Goal: Transaction & Acquisition: Purchase product/service

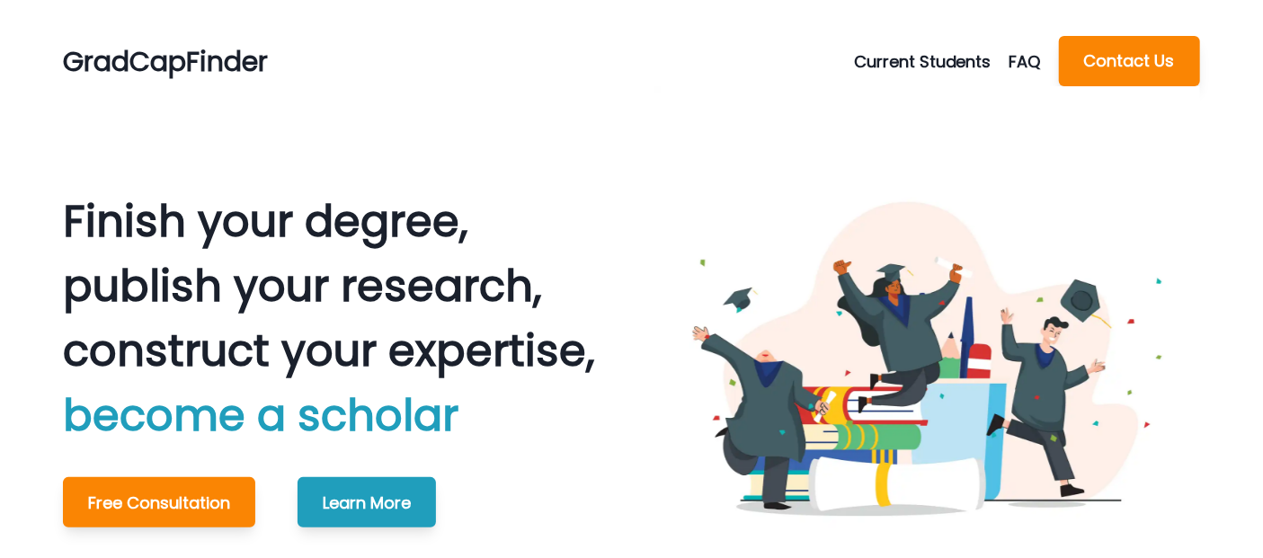
click at [928, 51] on button "Current Students" at bounding box center [931, 61] width 155 height 24
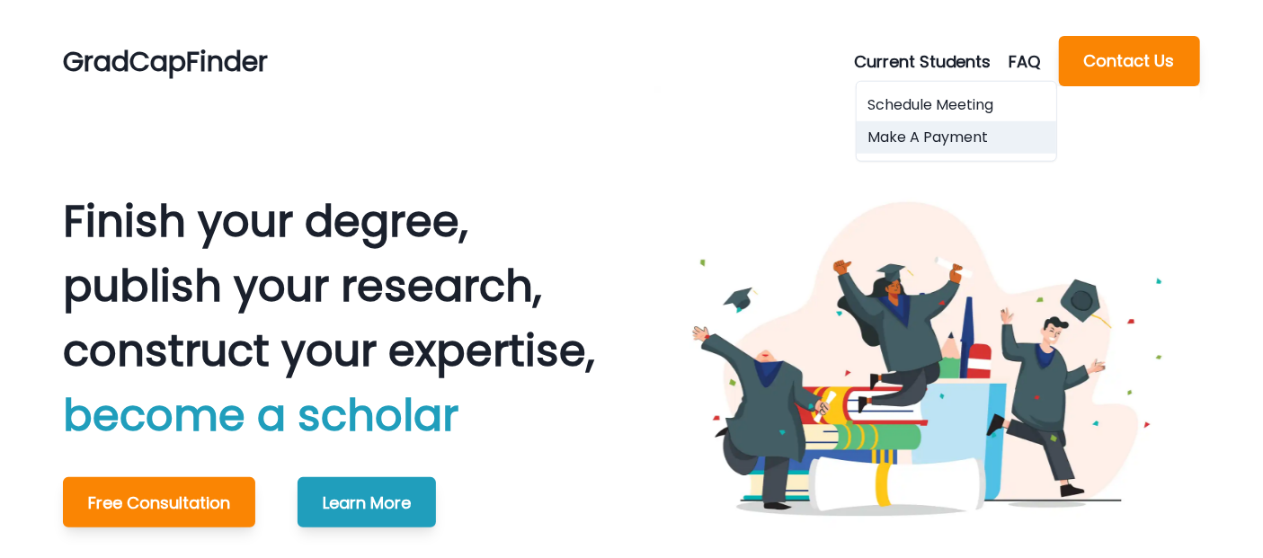
click at [917, 129] on button "Make A Payment" at bounding box center [956, 137] width 200 height 32
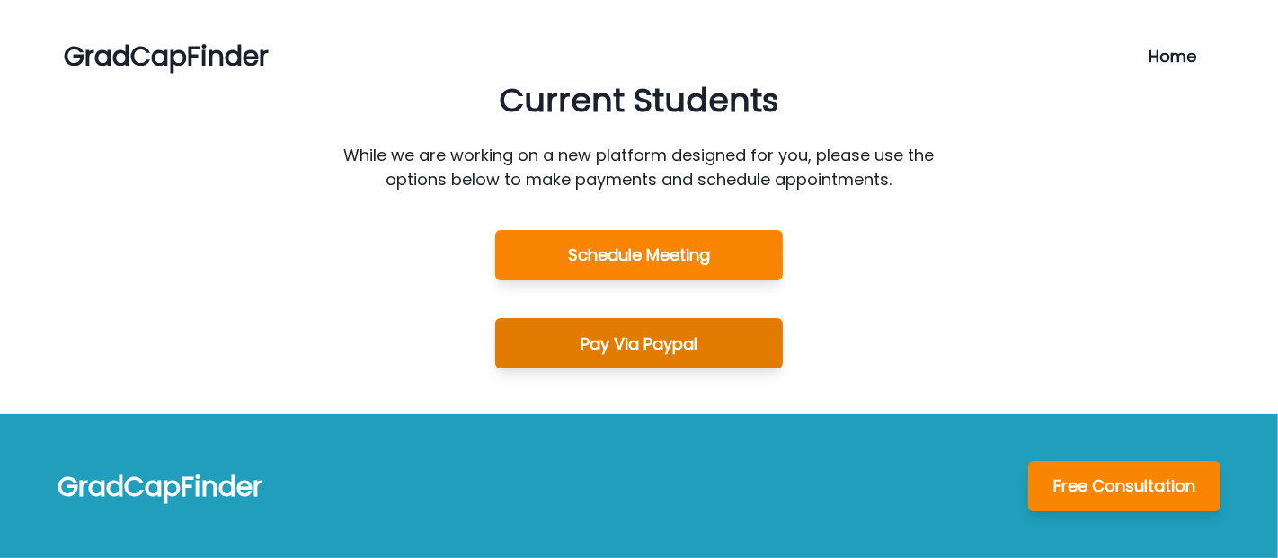
click at [621, 336] on button "Pay Via Paypal" at bounding box center [639, 343] width 288 height 50
